Goal: Task Accomplishment & Management: Manage account settings

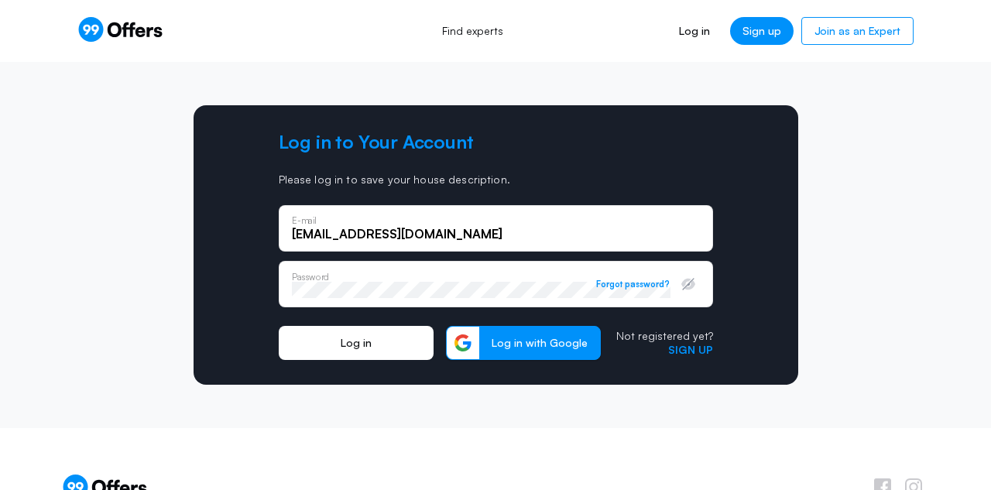
click at [364, 340] on button "Log in" at bounding box center [356, 343] width 155 height 34
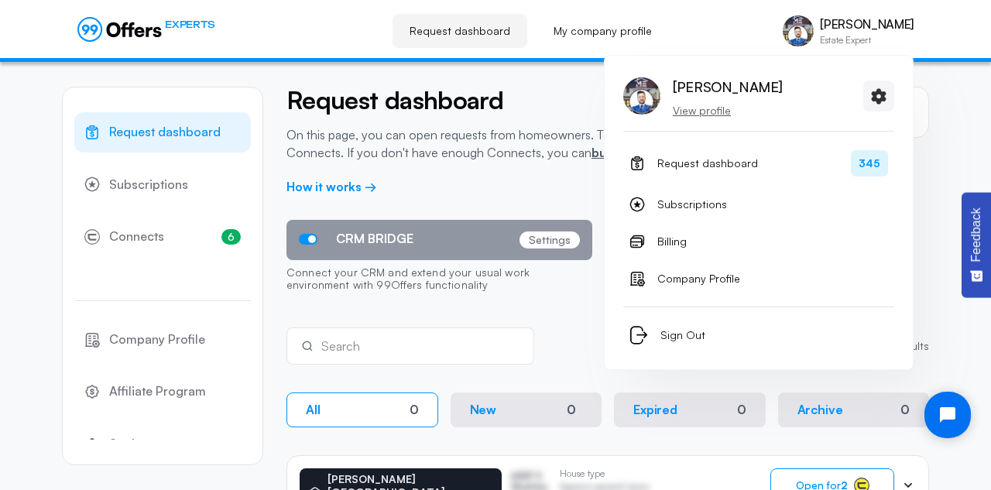
click at [877, 18] on p "[PERSON_NAME]" at bounding box center [867, 24] width 94 height 15
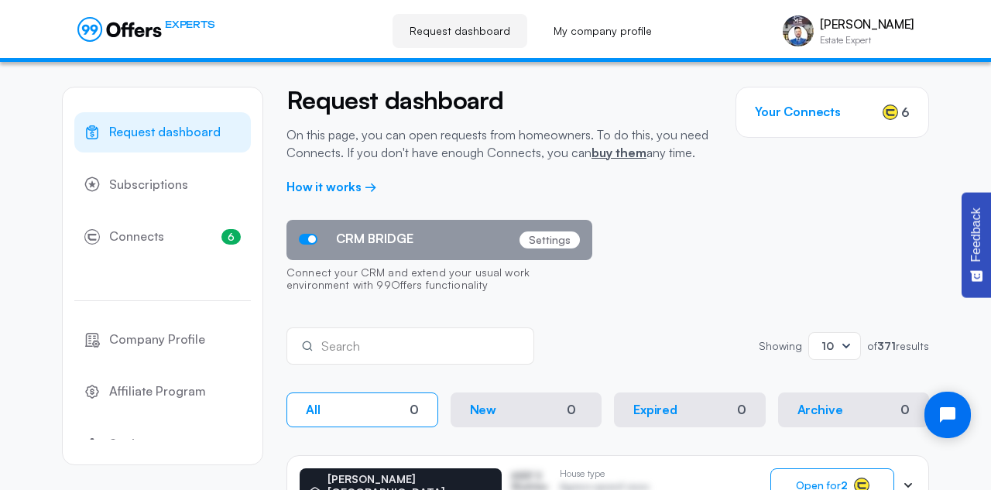
click at [827, 118] on h3 "Your Connects" at bounding box center [798, 112] width 86 height 15
click at [810, 98] on div "Your Connects 6" at bounding box center [833, 112] width 194 height 51
click at [816, 111] on h3 "Your Connects" at bounding box center [798, 112] width 86 height 15
click at [879, 118] on div "Your Connects 6" at bounding box center [833, 112] width 194 height 51
click at [905, 112] on span "6" at bounding box center [905, 112] width 9 height 19
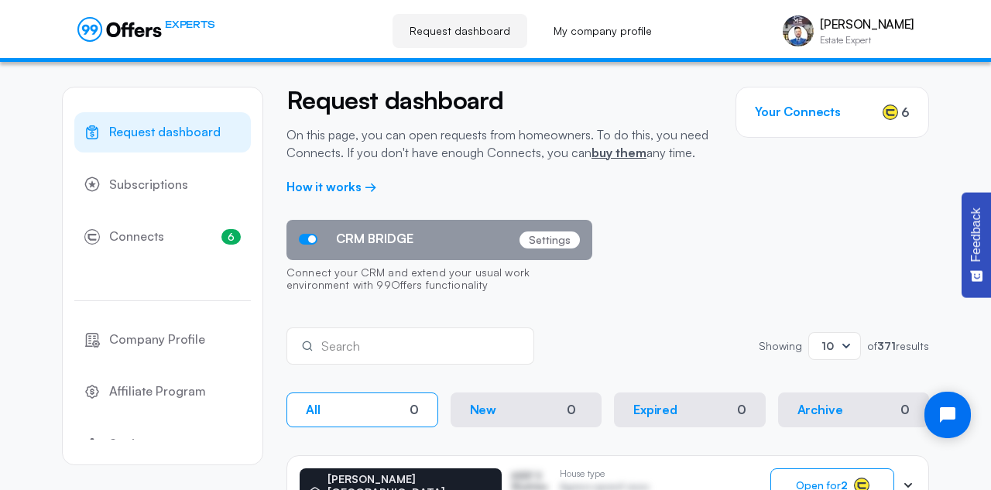
click at [821, 112] on h3 "Your Connects" at bounding box center [798, 112] width 86 height 15
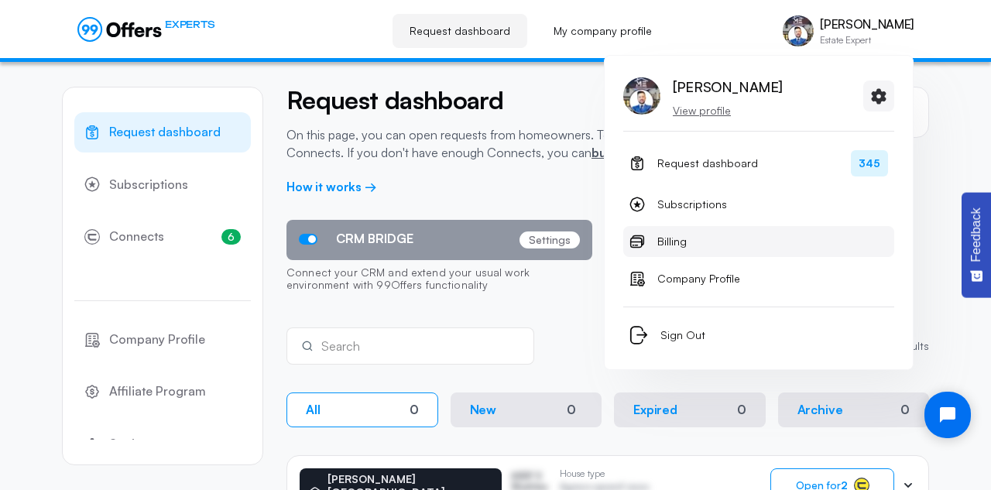
click at [676, 243] on span "Billing" at bounding box center [671, 241] width 29 height 19
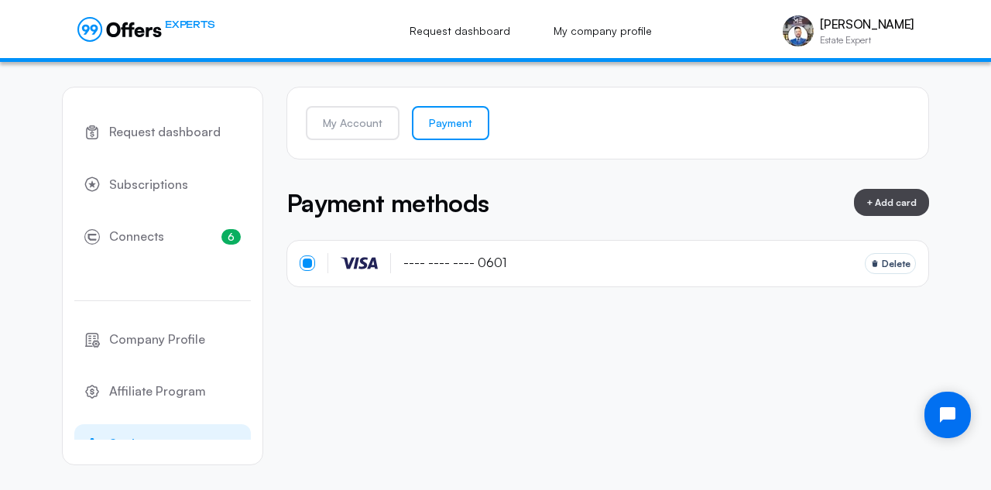
click at [534, 207] on div "Payment methods + Add card" at bounding box center [607, 202] width 643 height 37
click at [431, 260] on span "---- ---- ---- 0601" at bounding box center [454, 262] width 103 height 15
click at [362, 120] on link "My Account" at bounding box center [353, 123] width 94 height 34
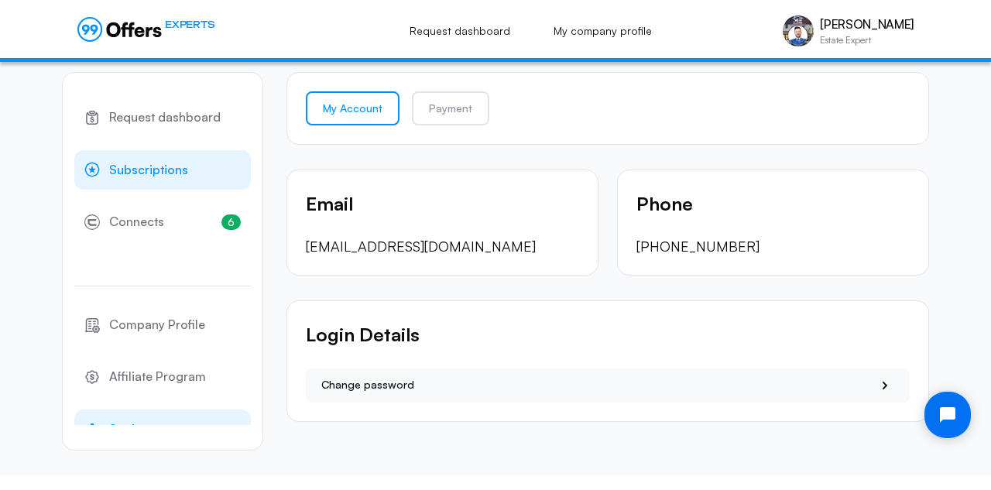
click at [142, 168] on span "Subscriptions" at bounding box center [148, 170] width 79 height 20
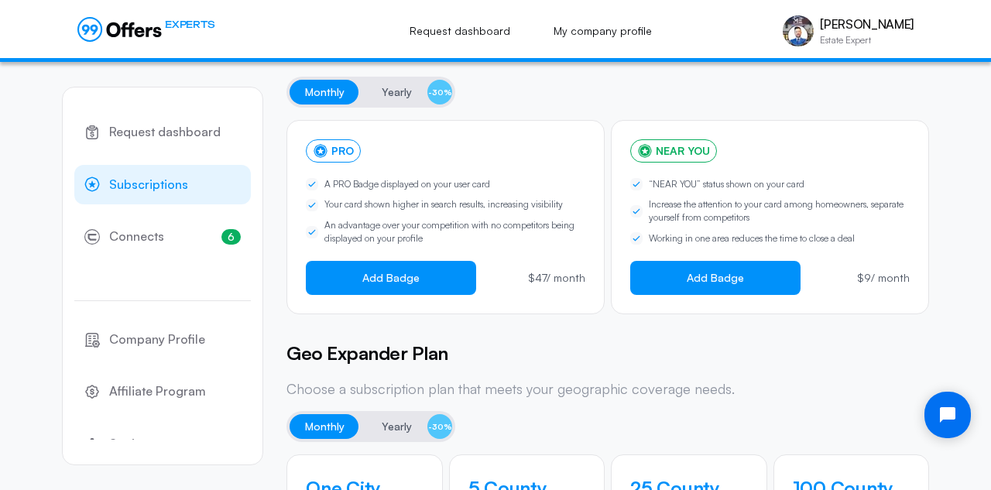
scroll to position [129, 0]
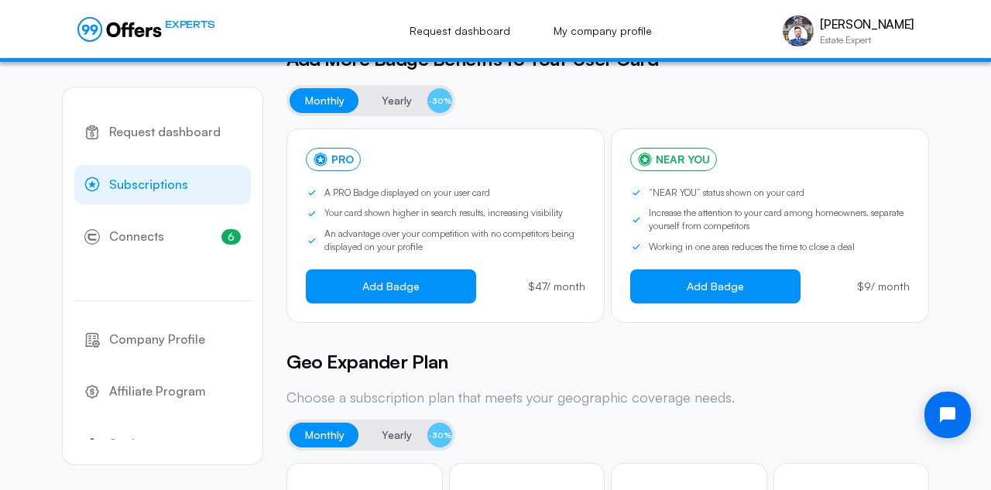
click at [386, 106] on span "Yearly" at bounding box center [397, 100] width 30 height 19
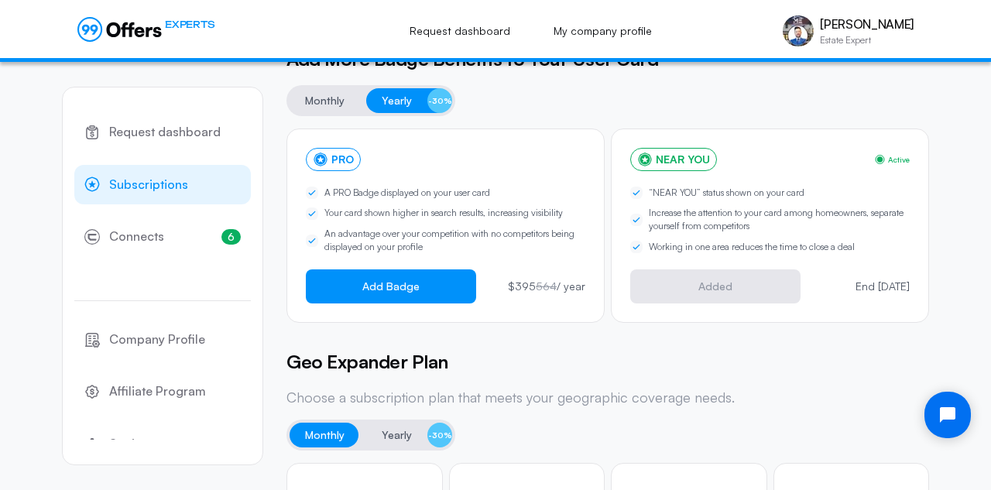
click at [333, 102] on span "Monthly" at bounding box center [324, 100] width 39 height 19
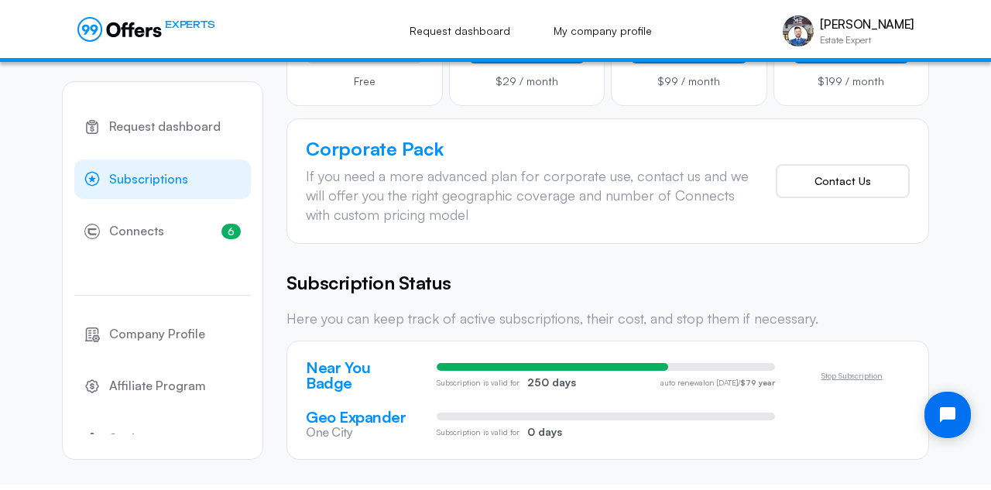
scroll to position [746, 0]
